Goal: Find specific page/section: Find specific page/section

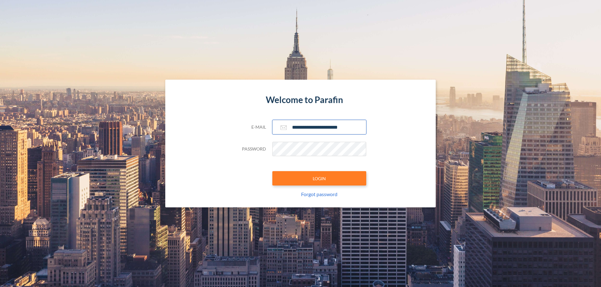
type input "**********"
click at [319, 179] on button "LOGIN" at bounding box center [319, 178] width 94 height 14
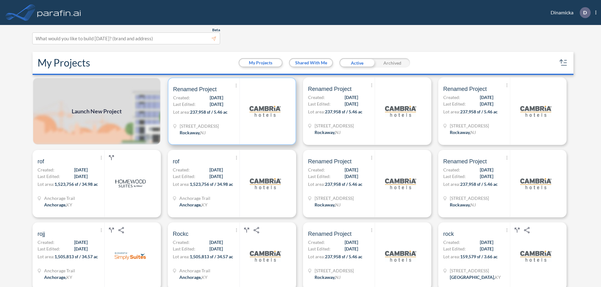
scroll to position [2, 0]
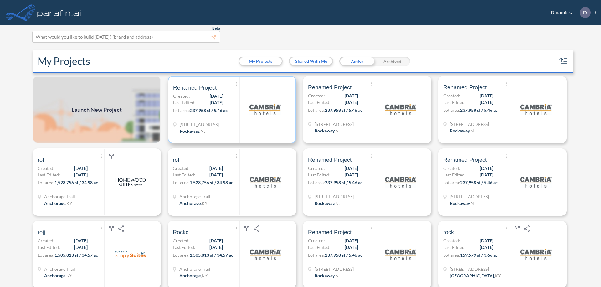
click at [231, 110] on p "Lot area: 237,958 sf / 5.46 ac" at bounding box center [206, 111] width 66 height 9
